Goal: Use online tool/utility

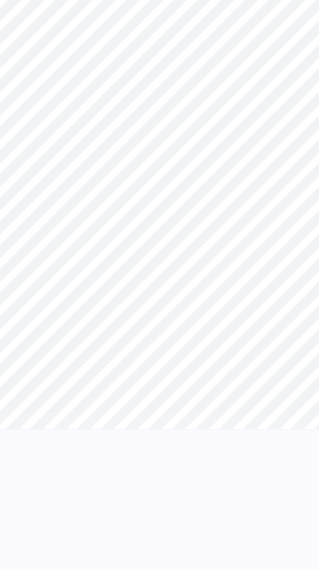
type input "1"
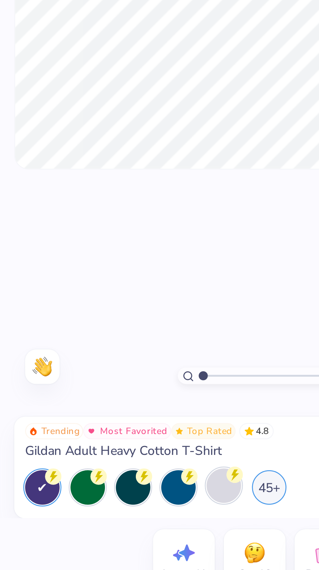
click at [82, 530] on div at bounding box center [80, 528] width 12 height 12
click at [15, 528] on div at bounding box center [15, 529] width 12 height 12
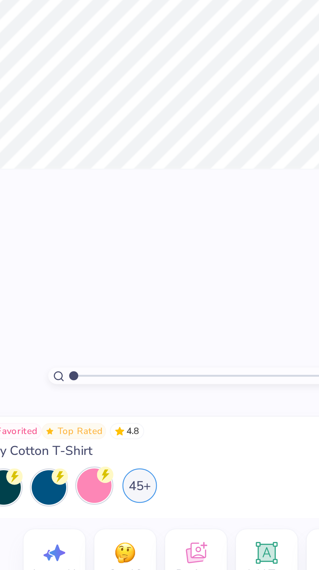
click at [97, 532] on div "45+" at bounding box center [97, 528] width 12 height 12
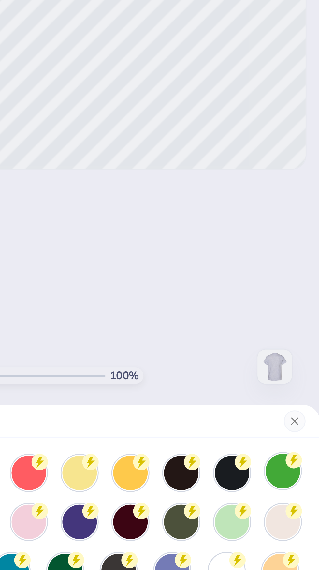
click at [304, 525] on div at bounding box center [305, 523] width 12 height 12
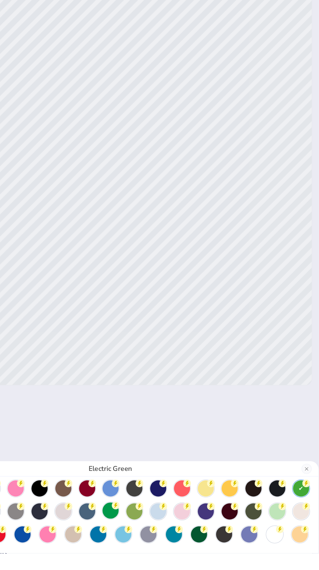
click at [161, 543] on div at bounding box center [159, 537] width 12 height 12
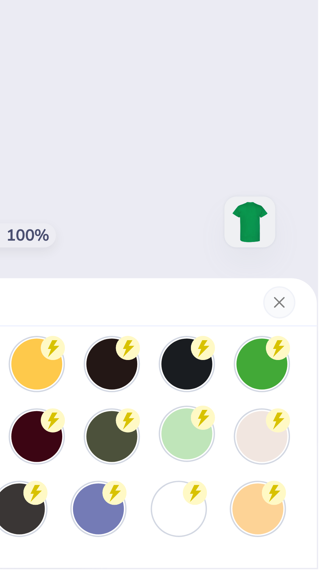
click at [289, 539] on div at bounding box center [287, 537] width 12 height 12
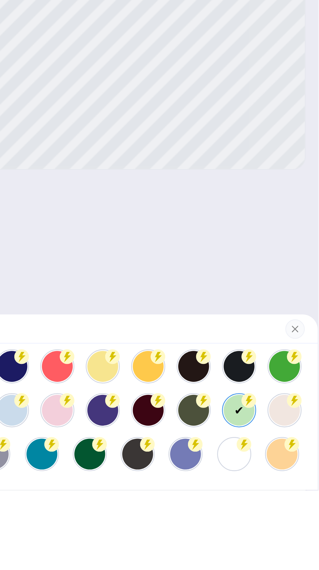
click at [300, 539] on div "Mint Green" at bounding box center [159, 285] width 319 height 570
